Goal: Information Seeking & Learning: Learn about a topic

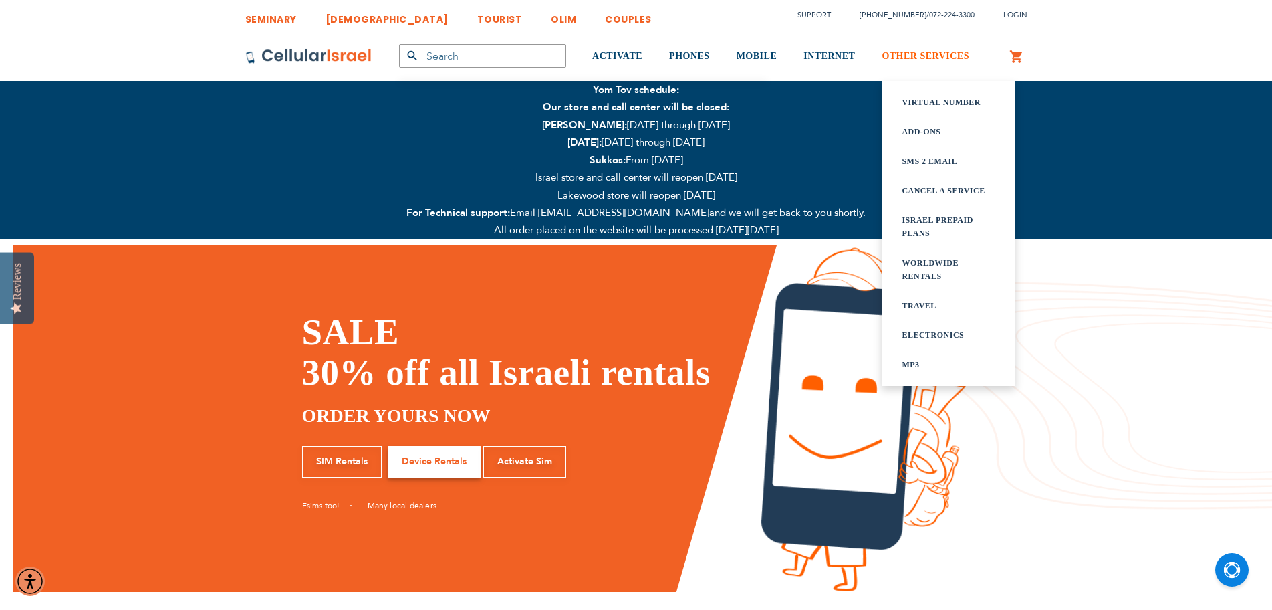
click at [894, 57] on span "OTHER SERVICES" at bounding box center [926, 56] width 88 height 10
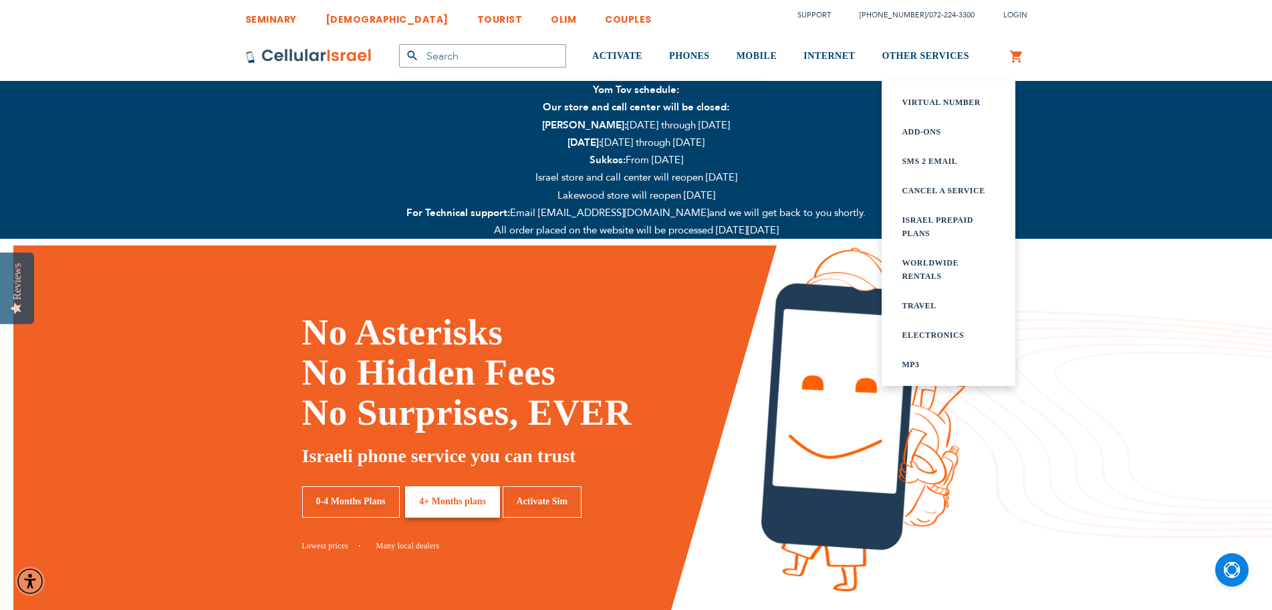
click at [942, 104] on link "Virtual Number" at bounding box center [949, 102] width 94 height 13
